Goal: Transaction & Acquisition: Purchase product/service

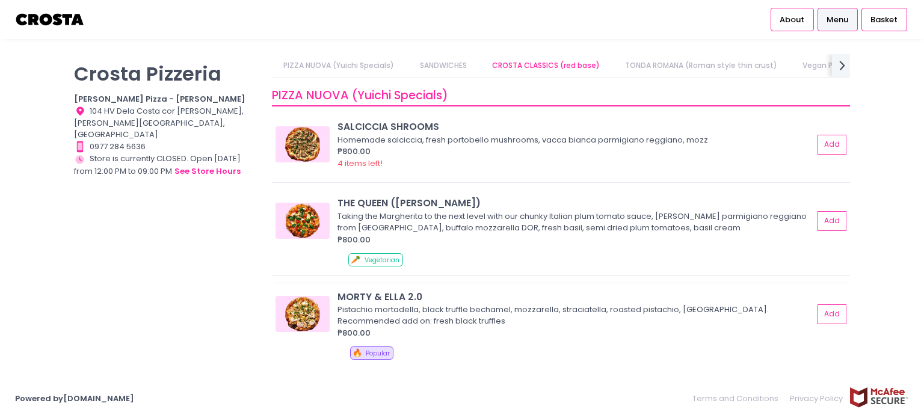
drag, startPoint x: 371, startPoint y: 300, endPoint x: 306, endPoint y: 306, distance: 65.8
drag, startPoint x: 306, startPoint y: 306, endPoint x: 572, endPoint y: 357, distance: 271.4
click at [572, 357] on div "🔥 Popular" at bounding box center [598, 355] width 496 height 17
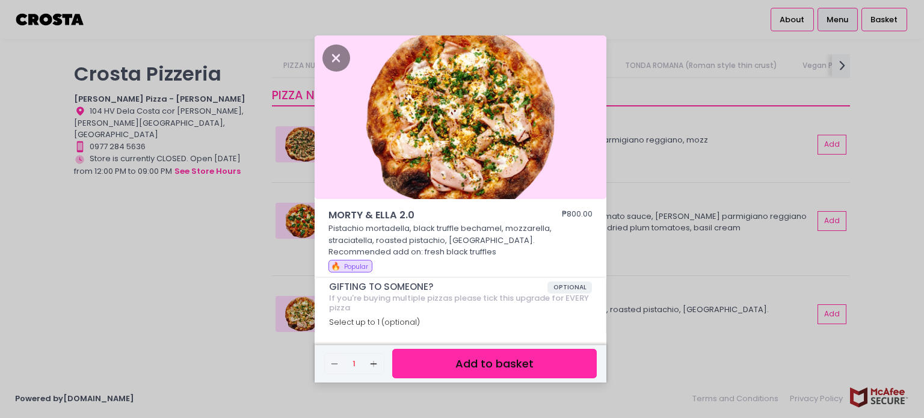
click at [730, 192] on div "MORTY & [PERSON_NAME] 2.0 ₱800.00 Pistachio mortadella, black truffle bechamel,…" at bounding box center [462, 209] width 924 height 418
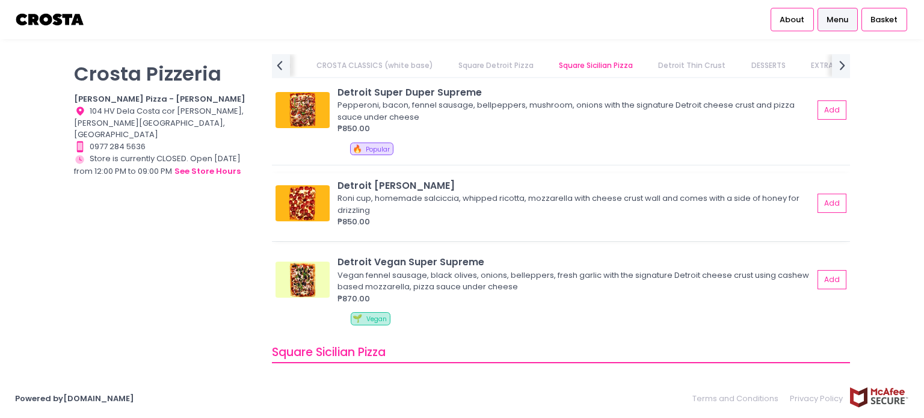
scroll to position [1384, 0]
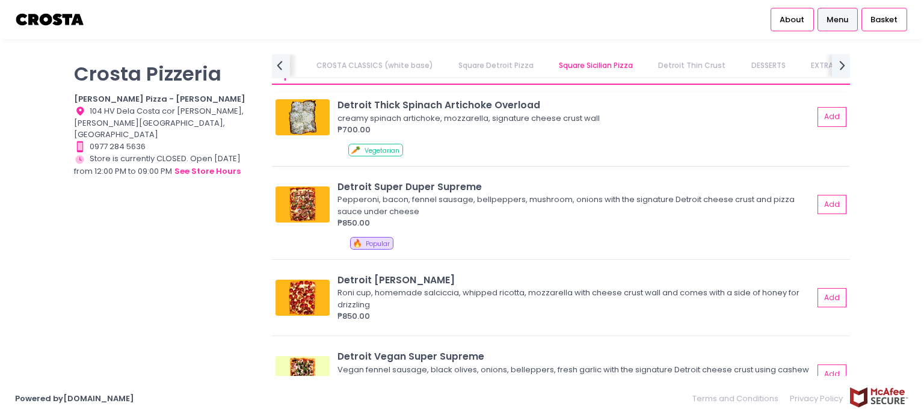
click at [306, 121] on img at bounding box center [303, 117] width 54 height 36
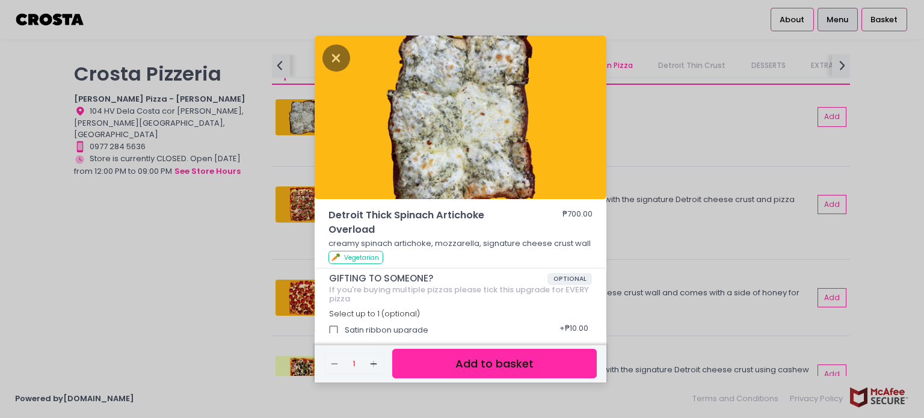
click at [238, 248] on div "Detroit Thick Spinach Artichoke Overload ₱700.00 creamy spinach artichoke, mozz…" at bounding box center [462, 209] width 924 height 418
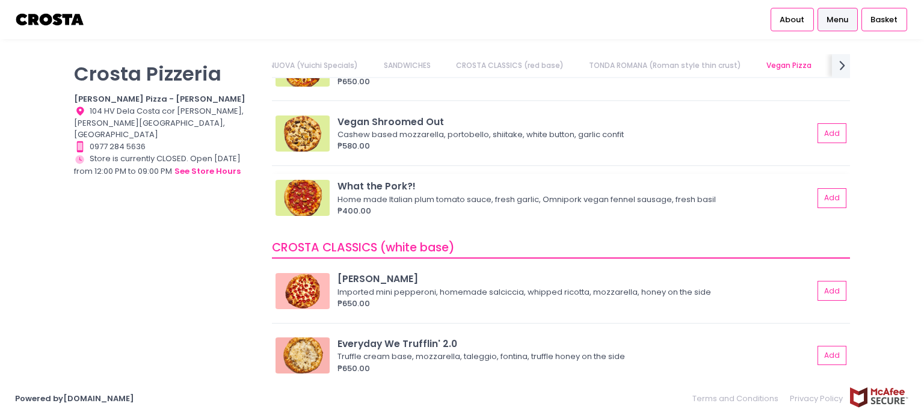
scroll to position [963, 0]
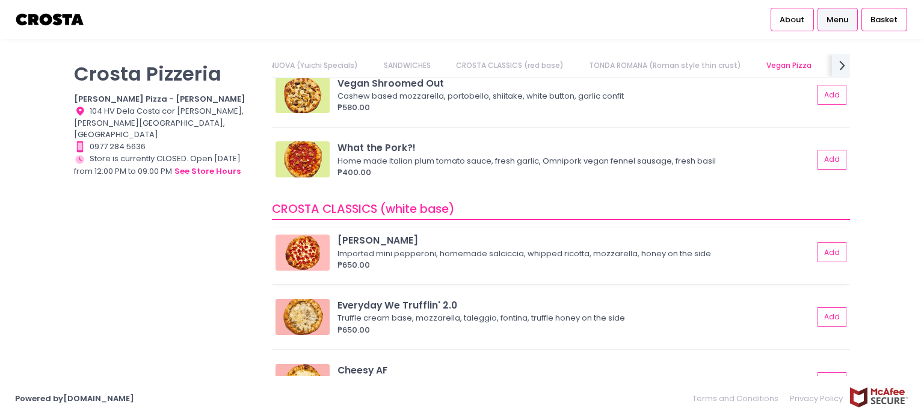
click at [383, 238] on div "[PERSON_NAME]" at bounding box center [576, 240] width 476 height 14
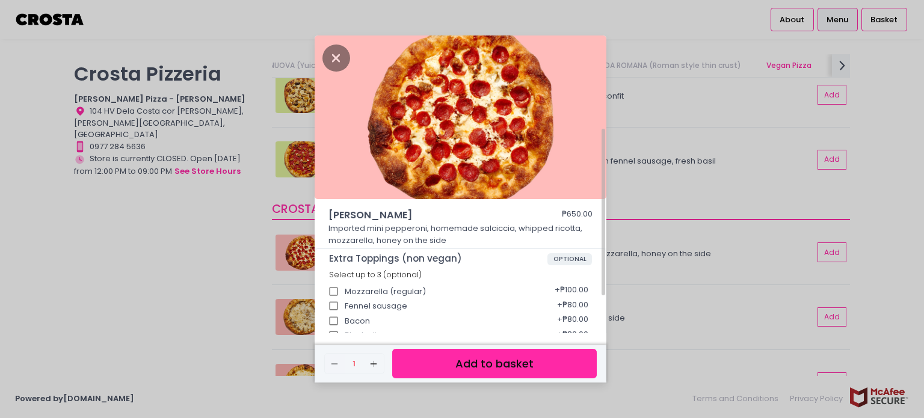
scroll to position [60, 0]
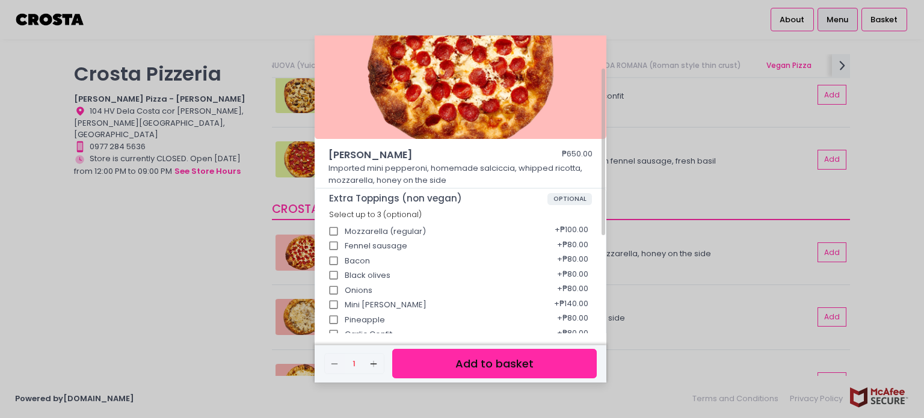
click at [135, 315] on div "[PERSON_NAME] ₱650.00 Imported mini pepperoni, homemade [PERSON_NAME], whipped …" at bounding box center [462, 209] width 924 height 418
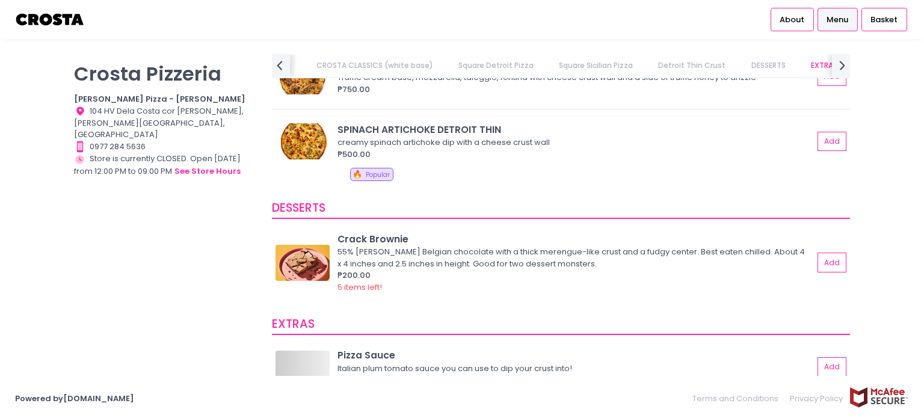
scroll to position [2226, 0]
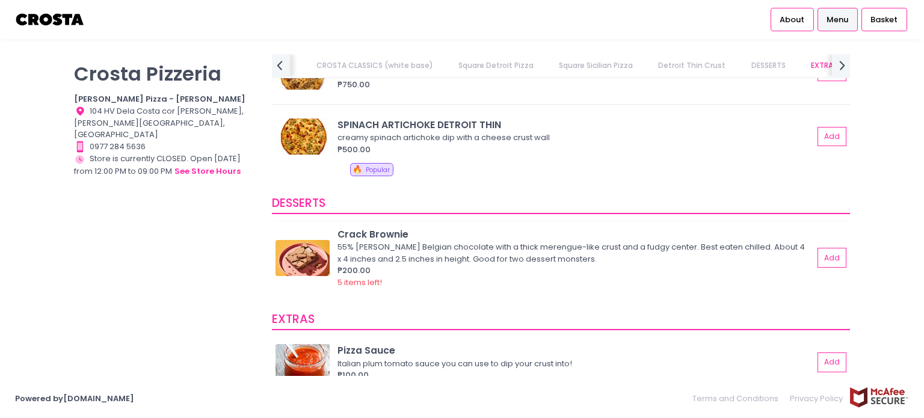
click at [388, 230] on div "Crack Brownie" at bounding box center [576, 234] width 476 height 14
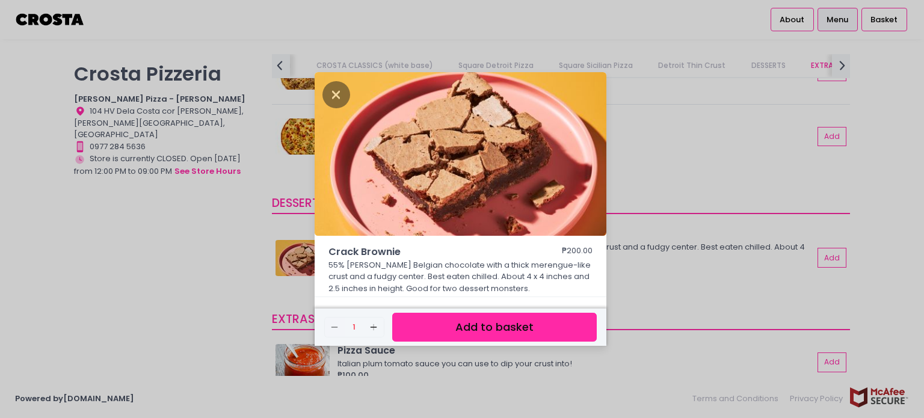
click at [165, 267] on div "Crack Brownie ₱200.00 55% [PERSON_NAME] Belgian chocolate with a thick merengue…" at bounding box center [462, 209] width 924 height 418
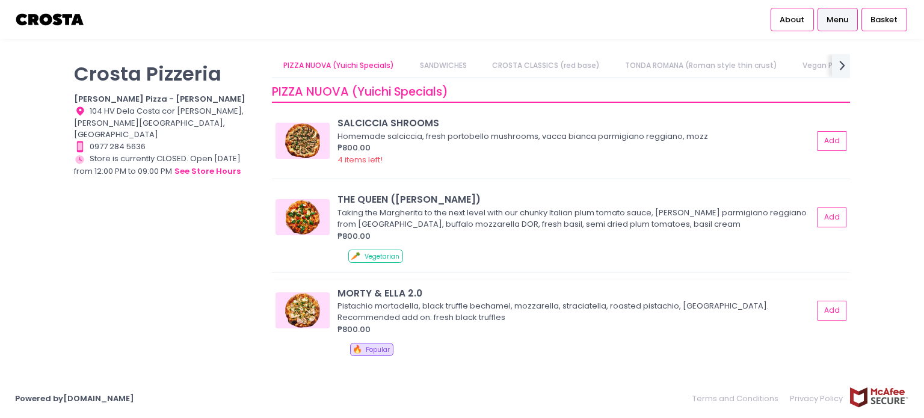
scroll to position [0, 0]
